Goal: Transaction & Acquisition: Download file/media

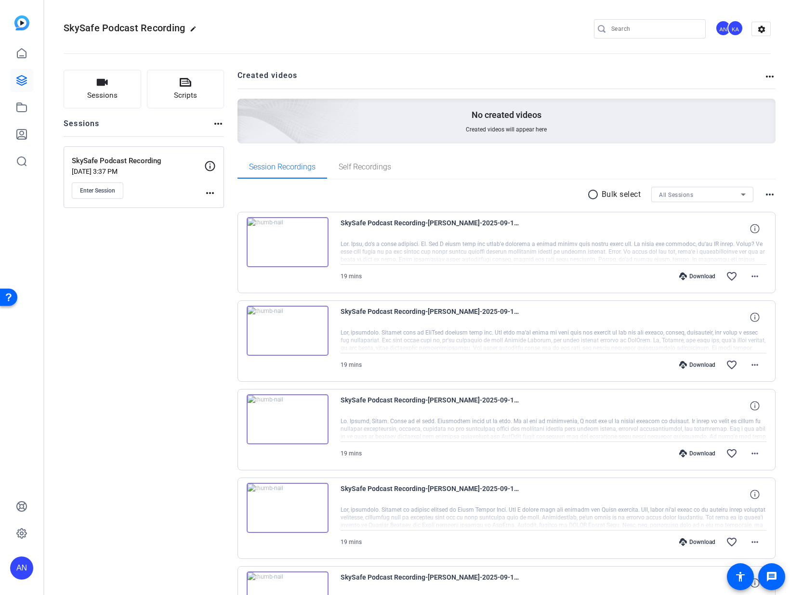
scroll to position [85, 0]
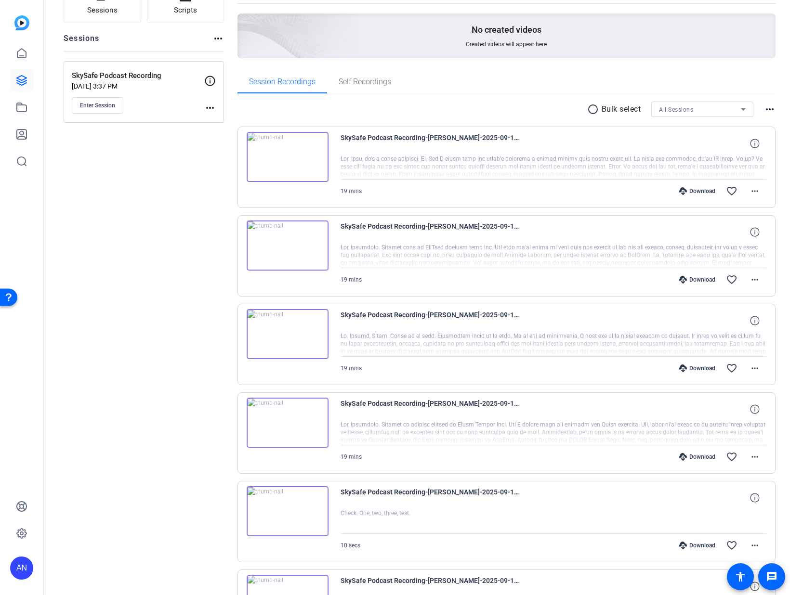
click at [189, 251] on div "Sessions Scripts Sessions more_horiz SkySafe Podcast Recording [DATE] 3:37 PM E…" at bounding box center [144, 378] width 160 height 786
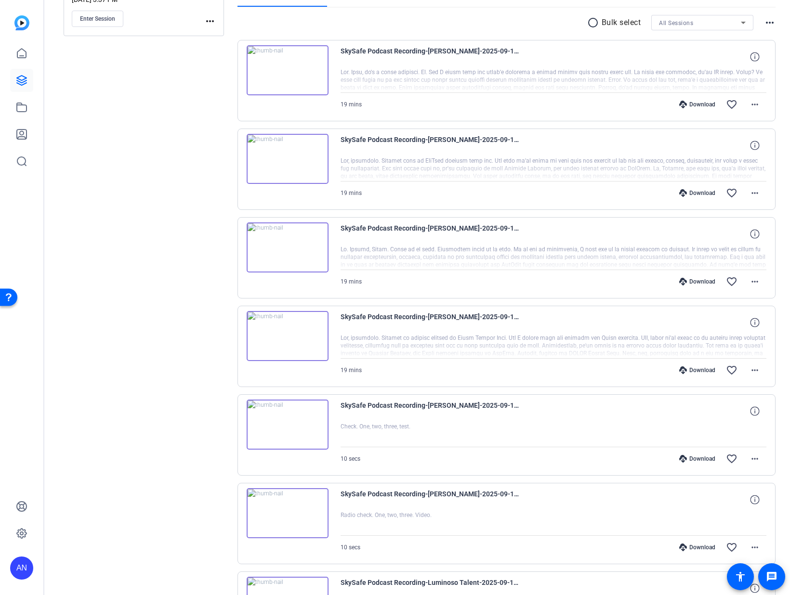
scroll to position [69, 0]
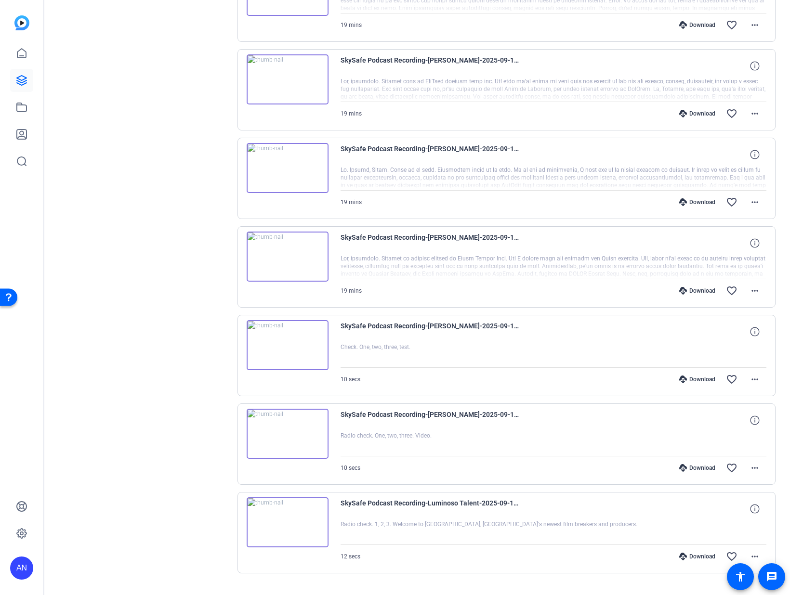
scroll to position [332, 0]
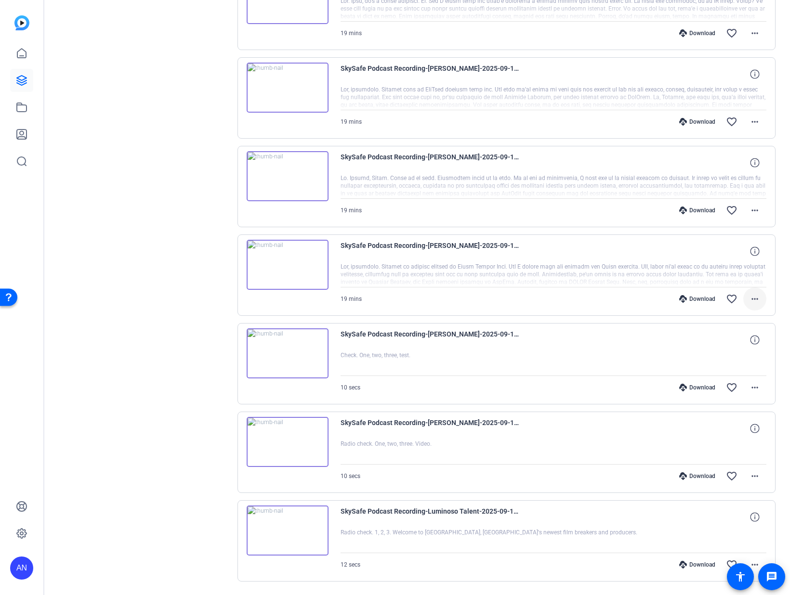
click at [751, 300] on mat-icon "more_horiz" at bounding box center [755, 299] width 12 height 12
click at [733, 343] on span "Download MP4" at bounding box center [725, 344] width 58 height 12
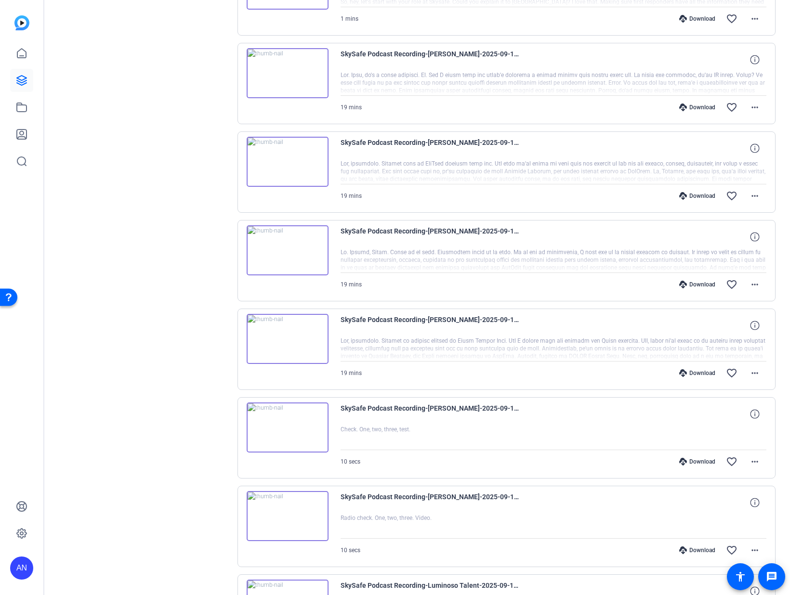
scroll to position [254, 0]
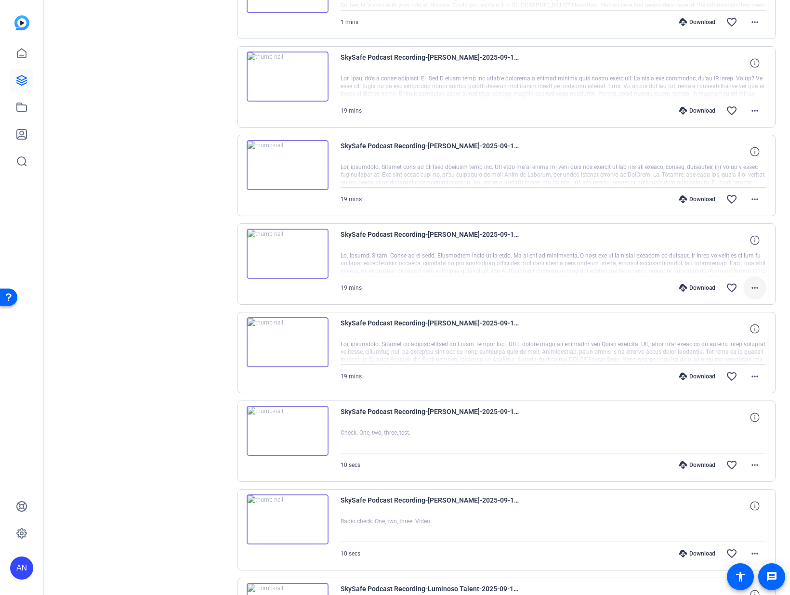
click at [751, 290] on mat-icon "more_horiz" at bounding box center [755, 288] width 12 height 12
click at [738, 334] on span "Download MP4" at bounding box center [725, 333] width 58 height 12
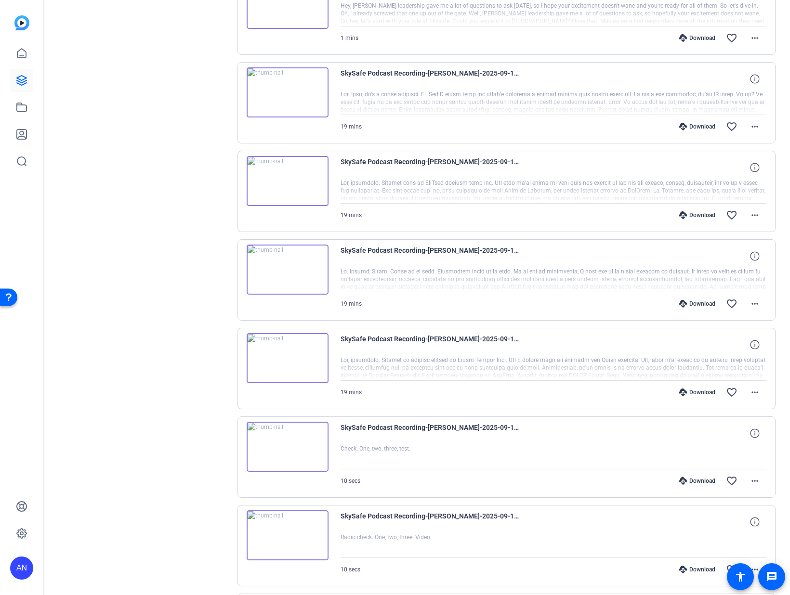
scroll to position [182, 0]
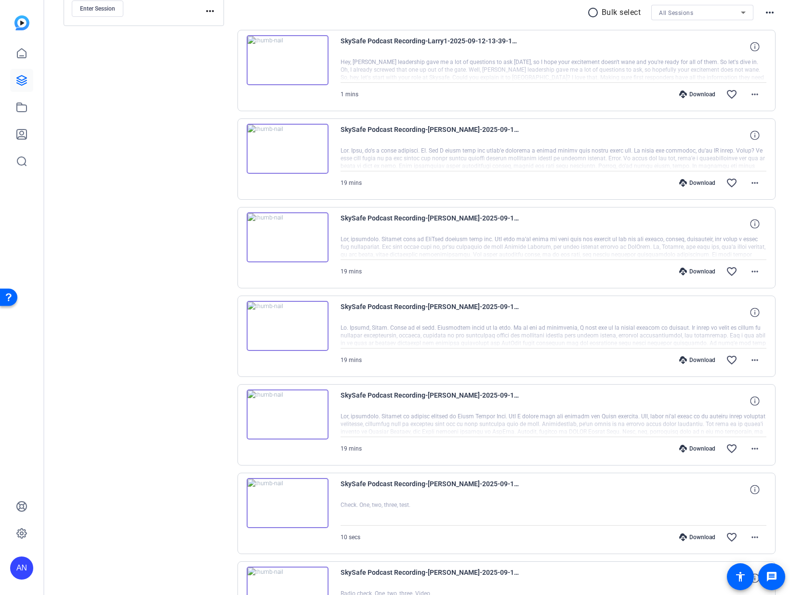
click at [153, 280] on div "Sessions Scripts Sessions more_horiz SkySafe Podcast Recording [DATE] 3:37 PM E…" at bounding box center [144, 325] width 160 height 875
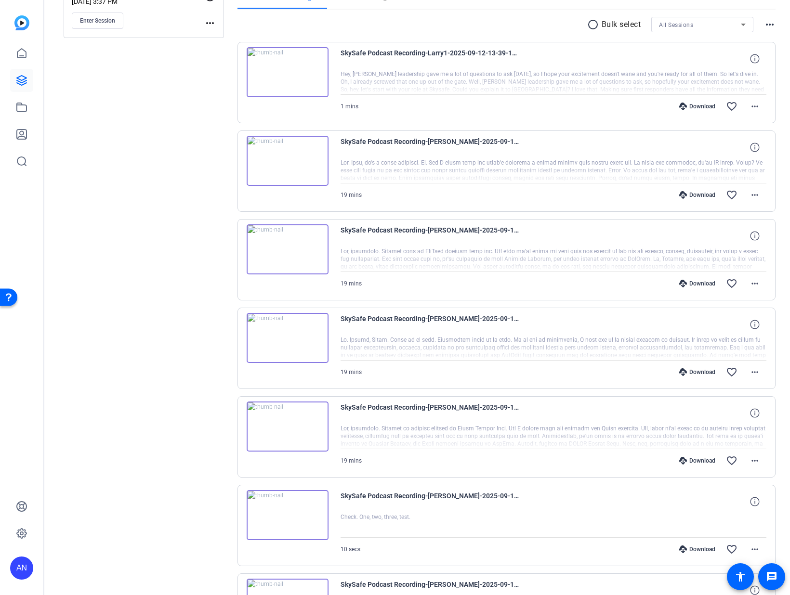
scroll to position [161, 0]
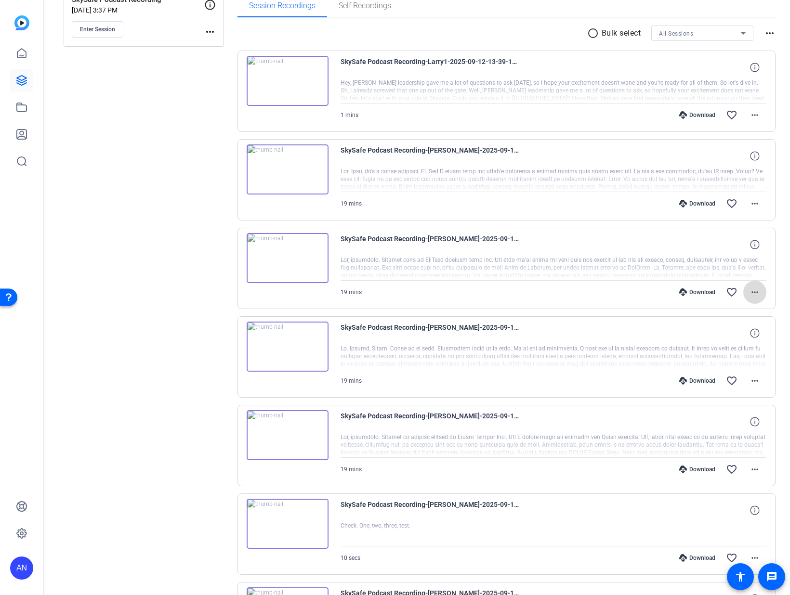
click at [749, 289] on mat-icon "more_horiz" at bounding box center [755, 293] width 12 height 12
click at [727, 340] on span "Download MP4" at bounding box center [725, 337] width 58 height 12
click at [749, 205] on mat-icon "more_horiz" at bounding box center [755, 204] width 12 height 12
click at [734, 250] on span "Download MP4" at bounding box center [725, 248] width 58 height 12
click at [749, 118] on mat-icon "more_horiz" at bounding box center [755, 115] width 12 height 12
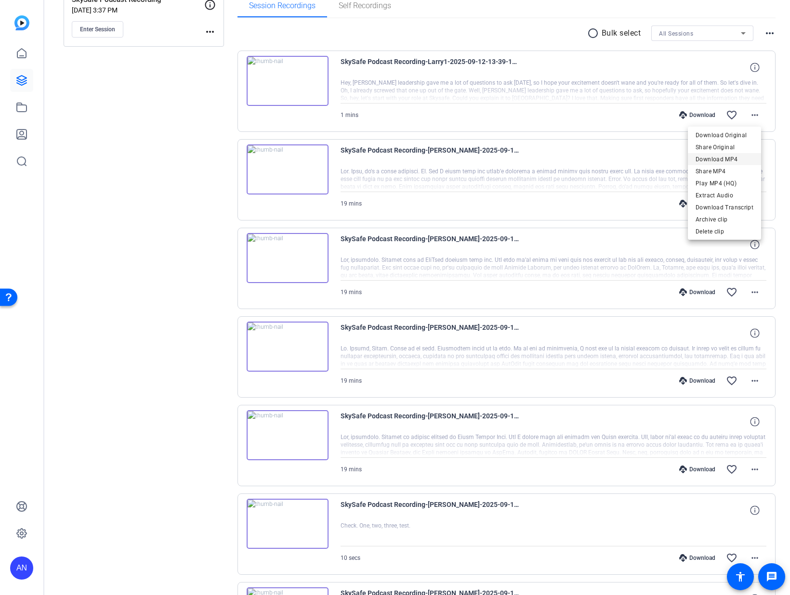
click at [732, 162] on span "Download MP4" at bounding box center [725, 160] width 58 height 12
